Goal: Task Accomplishment & Management: Use online tool/utility

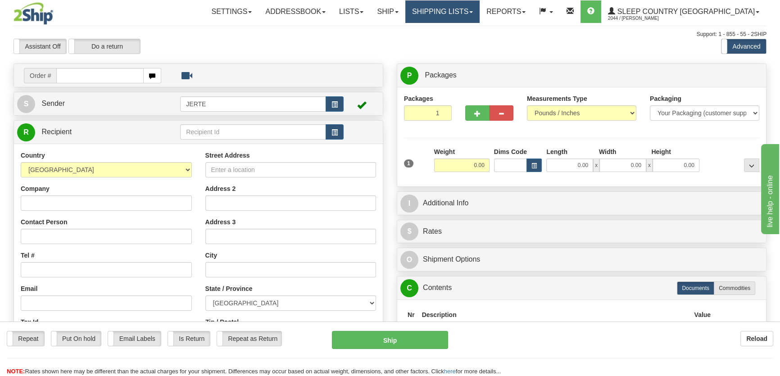
click at [468, 12] on link "Shipping lists" at bounding box center [442, 11] width 74 height 23
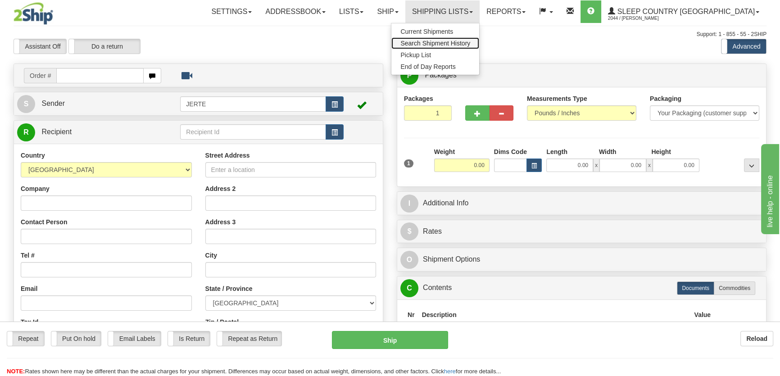
click at [470, 41] on span "Search Shipment History" at bounding box center [435, 43] width 70 height 7
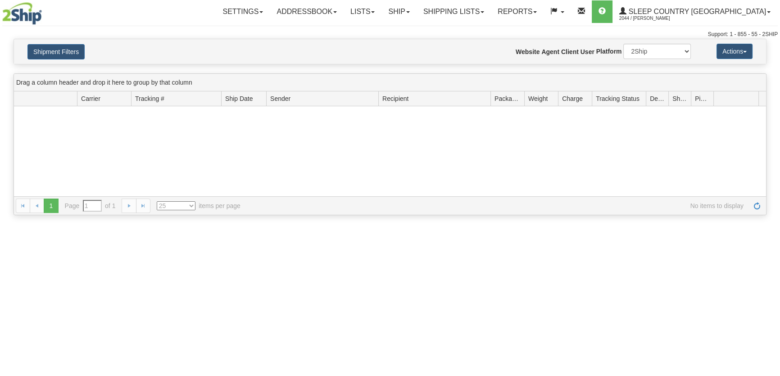
type input "From 09/11/2025 To 09/12/2025"
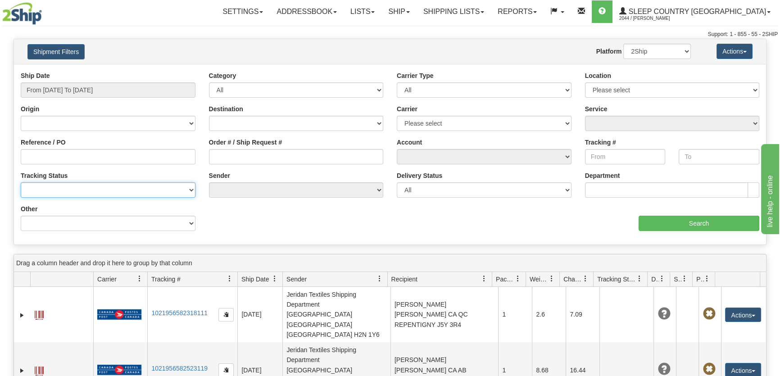
click at [69, 189] on select "No Tracking Info Delivered In Transit Out For Delivery Exception Partial Delive…" at bounding box center [108, 189] width 175 height 15
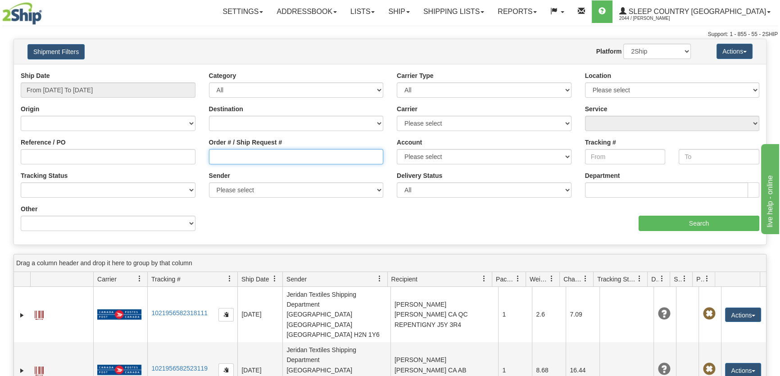
click at [328, 154] on input "Order # / Ship Request #" at bounding box center [296, 156] width 175 height 15
paste input "9000H840296"
type input "9000H840296"
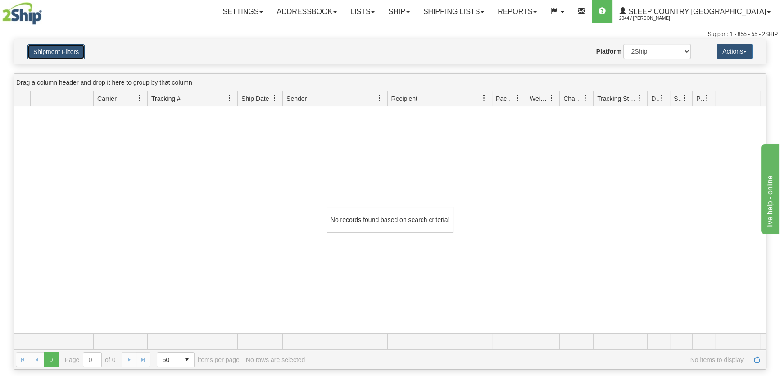
click at [44, 48] on button "Shipment Filters" at bounding box center [55, 51] width 57 height 15
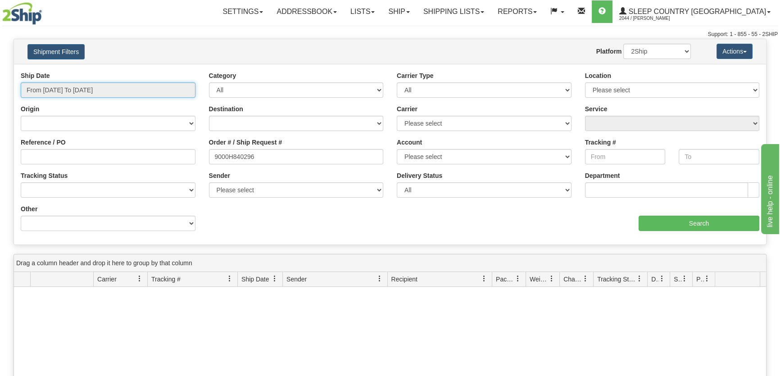
click at [78, 93] on input "From 09/11/2025 To 09/12/2025" at bounding box center [108, 89] width 175 height 15
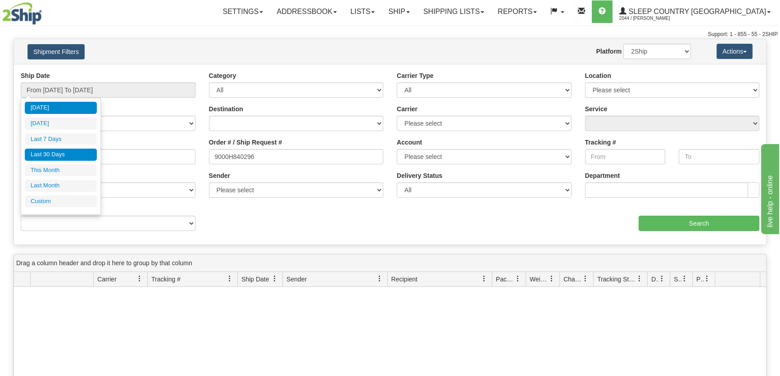
click at [66, 150] on li "Last 30 Days" at bounding box center [61, 155] width 72 height 12
type input "From 08/14/2025 To 09/12/2025"
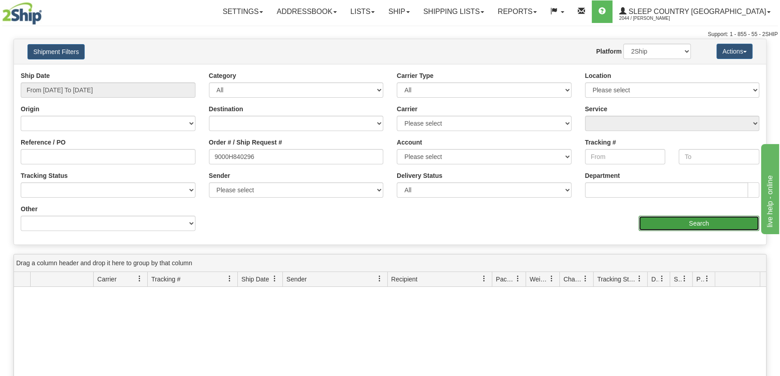
click at [680, 218] on input "Search" at bounding box center [699, 223] width 121 height 15
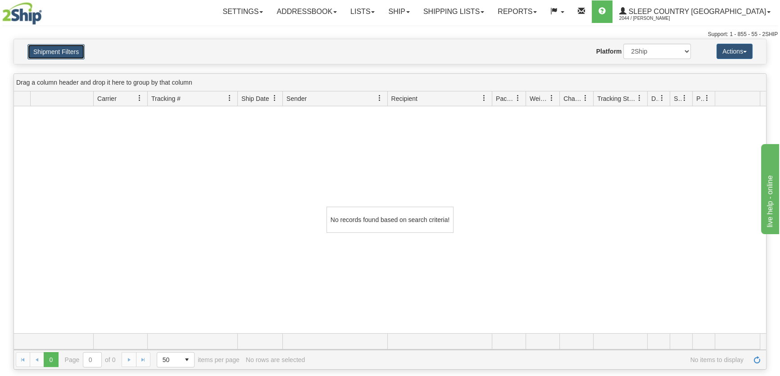
click at [83, 53] on button "Shipment Filters" at bounding box center [55, 51] width 57 height 15
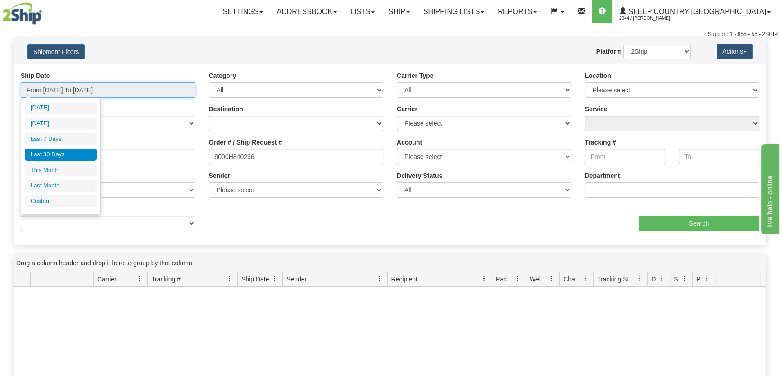
click at [95, 92] on input "From 08/14/2025 To 09/12/2025" at bounding box center [108, 89] width 175 height 15
type input "09/11/2025"
type input "09/06/2025"
type input "[DATE]"
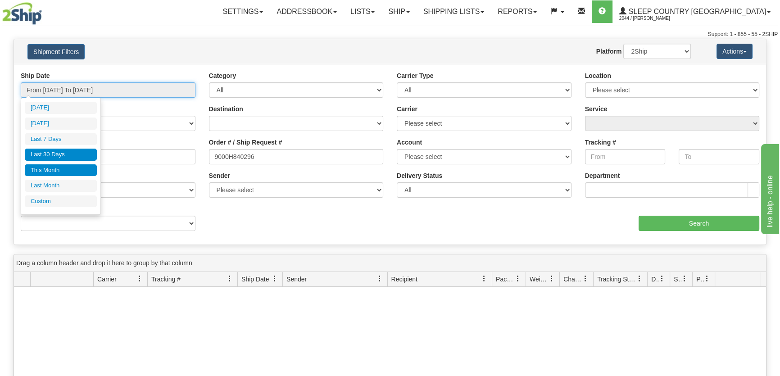
type input "09/01/2025"
type input "09/30/2025"
type input "08/14/2025"
type input "[DATE]"
type input "08/01/2025"
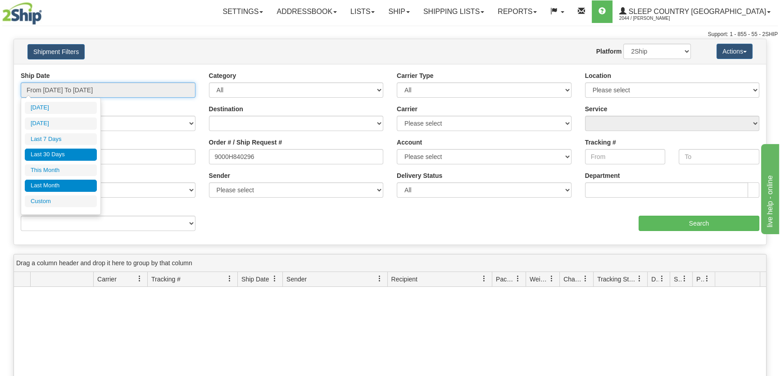
type input "08/31/2025"
type input "08/14/2025"
type input "[DATE]"
type input "09/01/2025"
type input "09/30/2025"
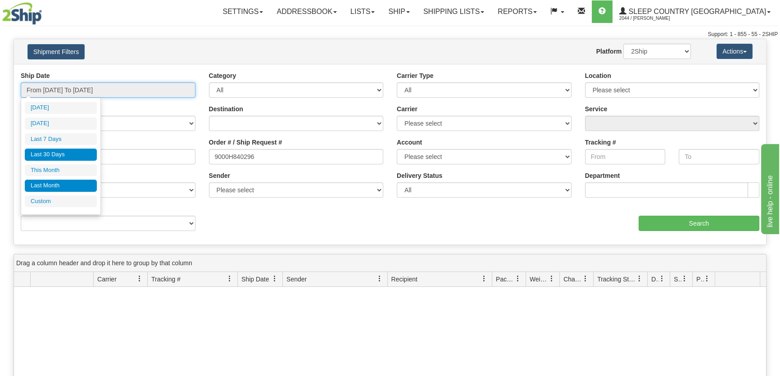
type input "08/01/2025"
type input "08/31/2025"
type input "08/14/2025"
type input "[DATE]"
click at [56, 202] on li "Custom" at bounding box center [61, 202] width 72 height 12
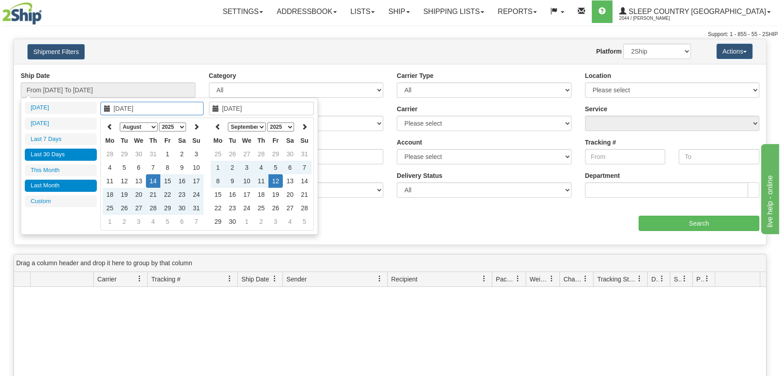
type input "08/01/2025"
type input "08/31/2025"
type input "08/14/2025"
type input "[DATE]"
type input "09/01/2025"
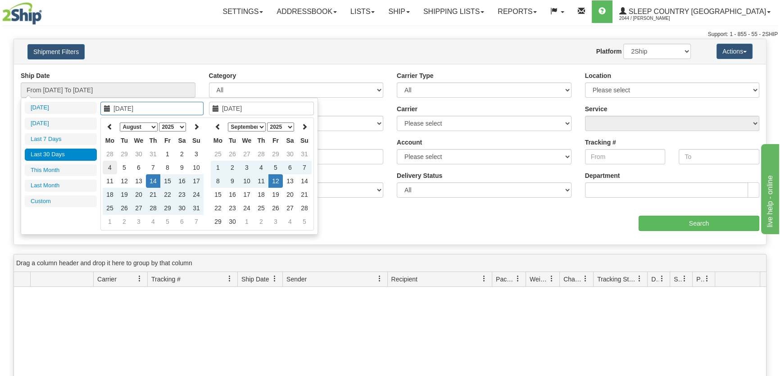
type input "09/30/2025"
type input "08/14/2025"
type input "[DATE]"
click at [110, 124] on icon at bounding box center [110, 126] width 6 height 6
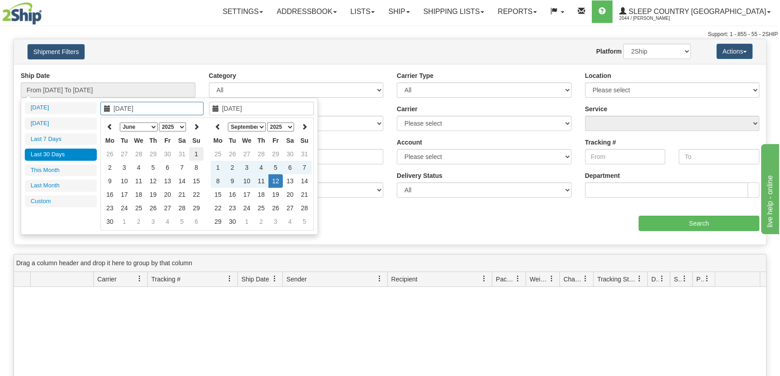
type input "06/01/2025"
click at [194, 154] on td "1" at bounding box center [196, 154] width 14 height 14
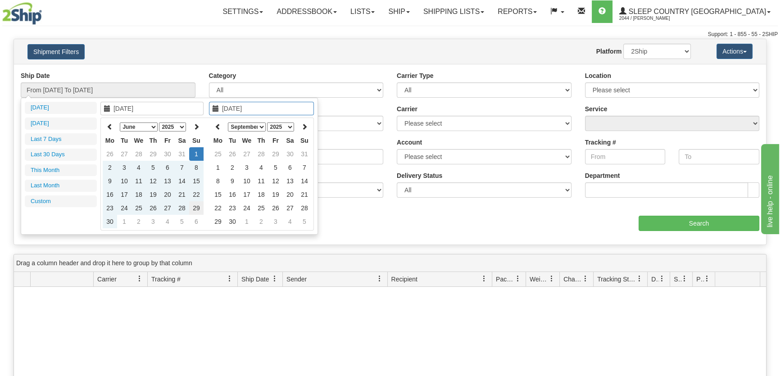
type input "06/29/2025"
click at [192, 209] on td "29" at bounding box center [196, 208] width 14 height 14
type input "From 06/01/2025 To 06/29/2025"
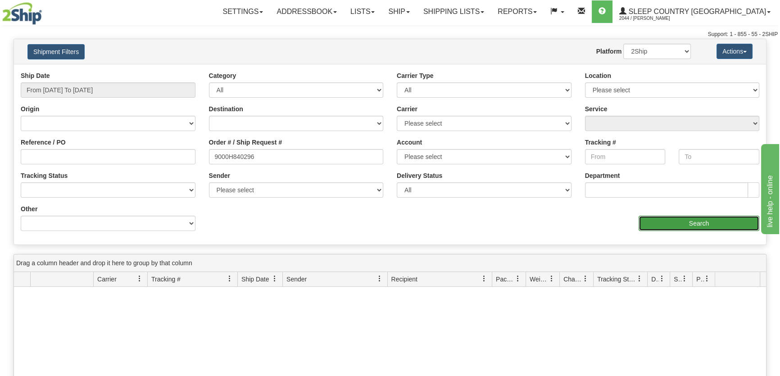
click at [699, 218] on input "Search" at bounding box center [699, 223] width 121 height 15
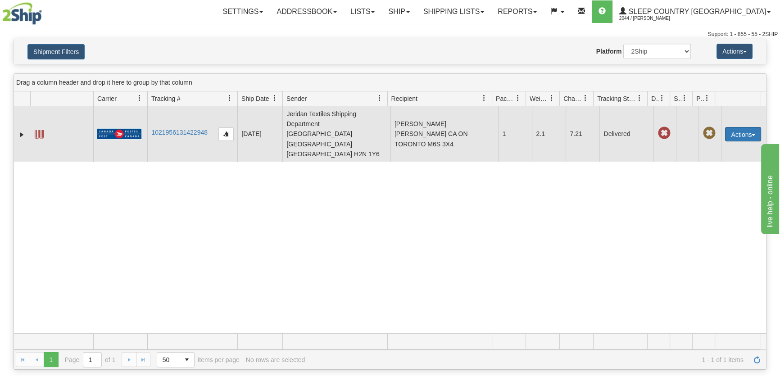
click at [733, 127] on button "Actions" at bounding box center [743, 134] width 36 height 14
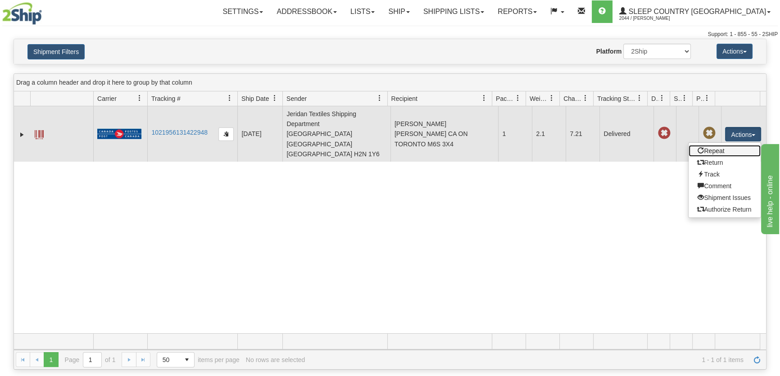
click at [710, 145] on link "Repeat" at bounding box center [725, 151] width 72 height 12
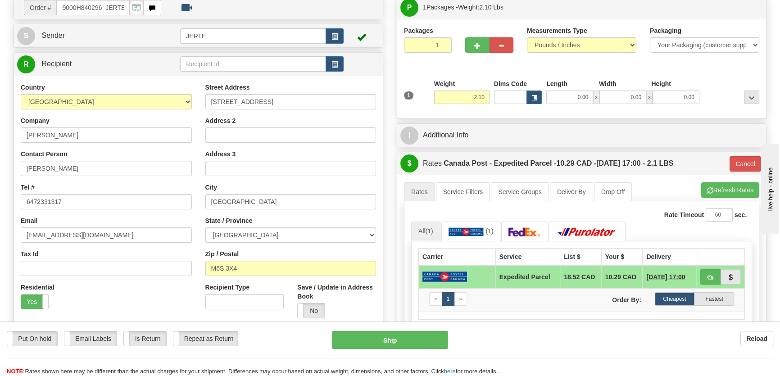
scroll to position [136, 0]
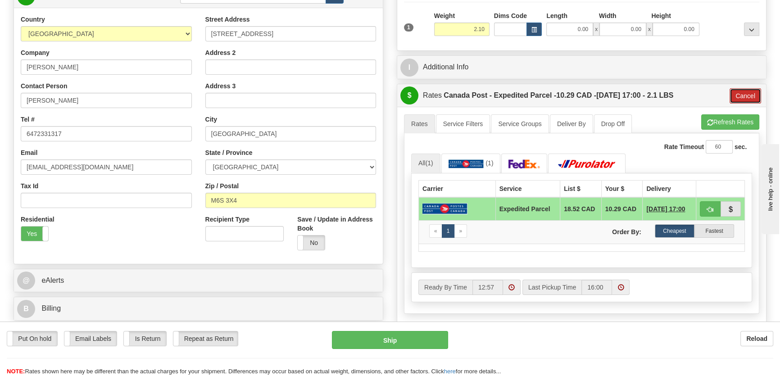
click at [752, 96] on button "Cancel" at bounding box center [746, 95] width 32 height 15
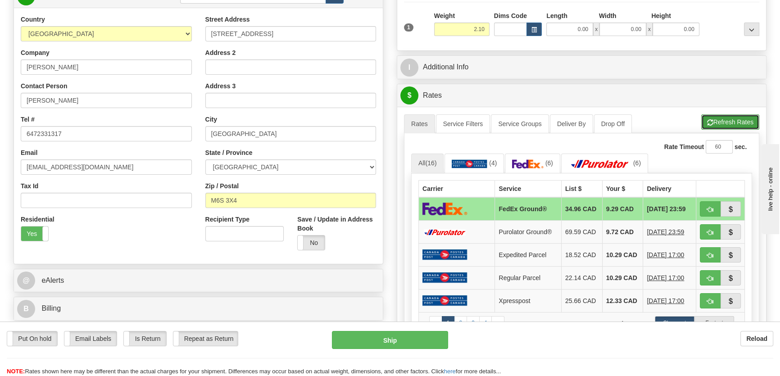
click at [745, 118] on button "Refresh Rates" at bounding box center [730, 121] width 58 height 15
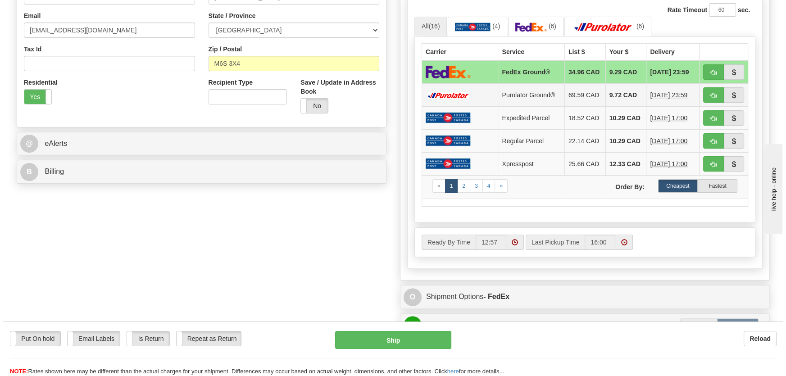
scroll to position [205, 0]
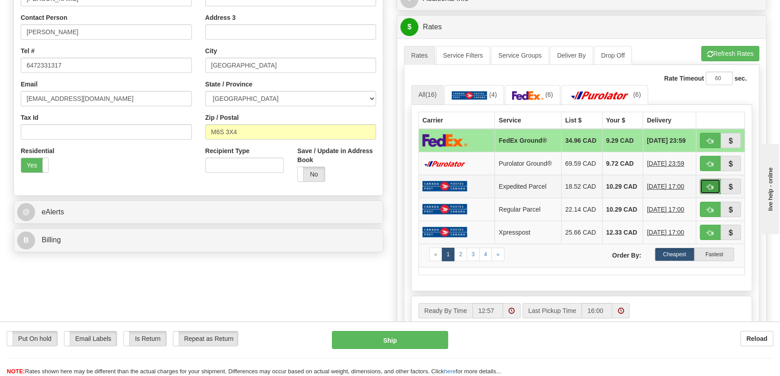
click at [708, 186] on span "button" at bounding box center [710, 187] width 6 height 6
type input "DOM.EP"
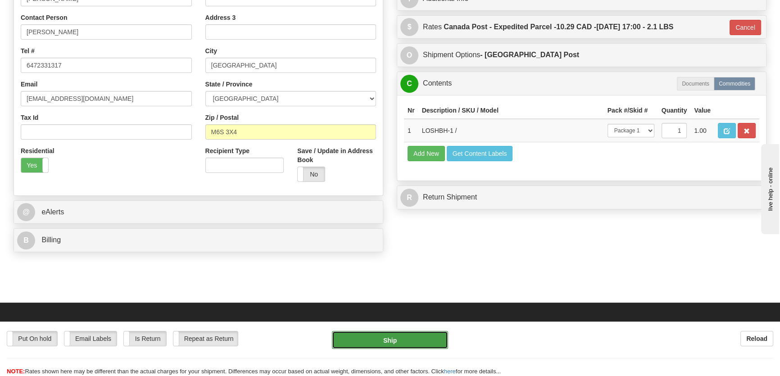
click at [402, 336] on button "Ship" at bounding box center [390, 340] width 117 height 18
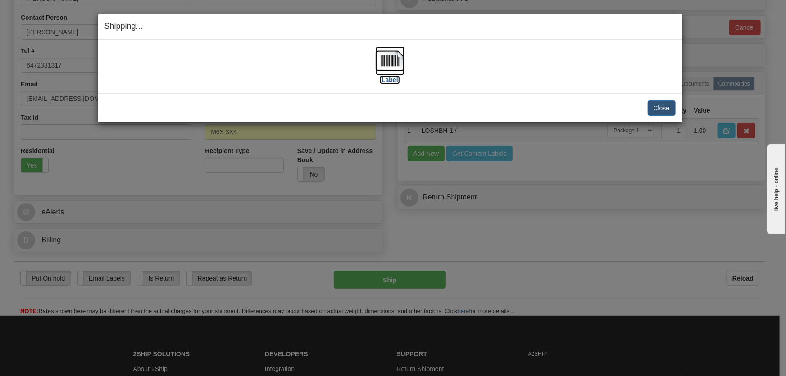
click at [390, 64] on img at bounding box center [390, 60] width 29 height 29
